Goal: Check status: Check status

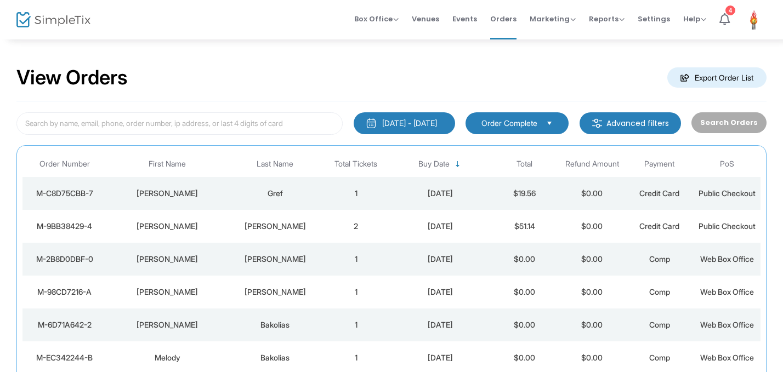
click at [339, 198] on td "1" at bounding box center [355, 193] width 67 height 33
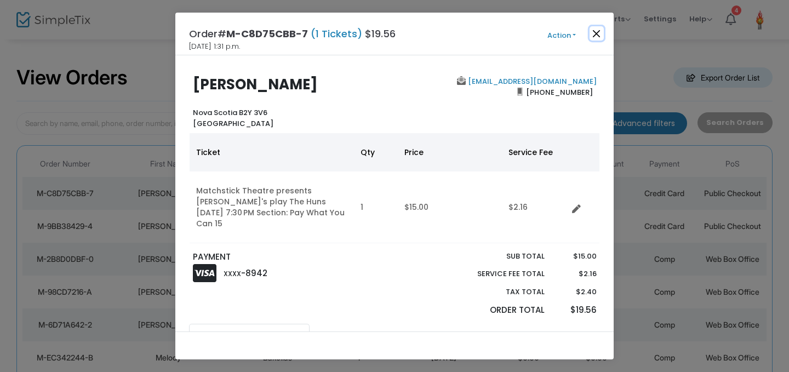
click at [595, 35] on button "Close" at bounding box center [597, 33] width 14 height 14
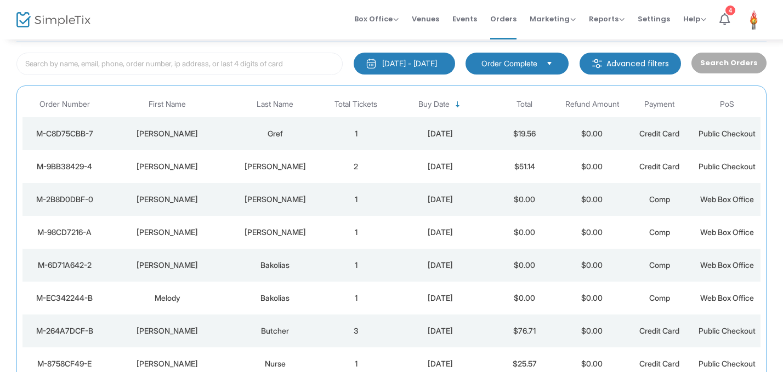
scroll to position [68, 0]
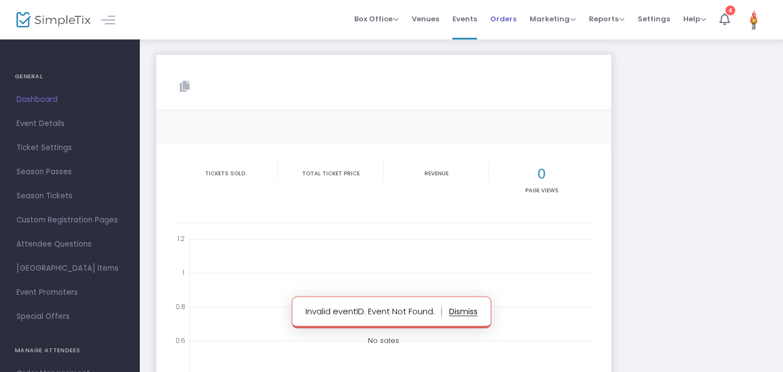
click at [510, 25] on span "Orders" at bounding box center [503, 19] width 26 height 28
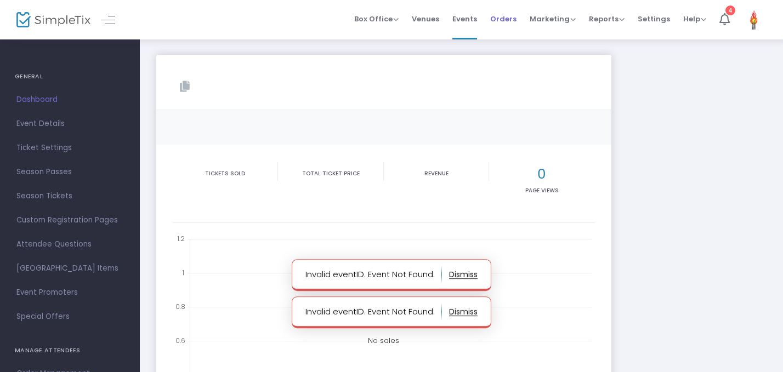
click at [494, 9] on span "Orders" at bounding box center [503, 19] width 26 height 28
